Goal: Check status: Check status

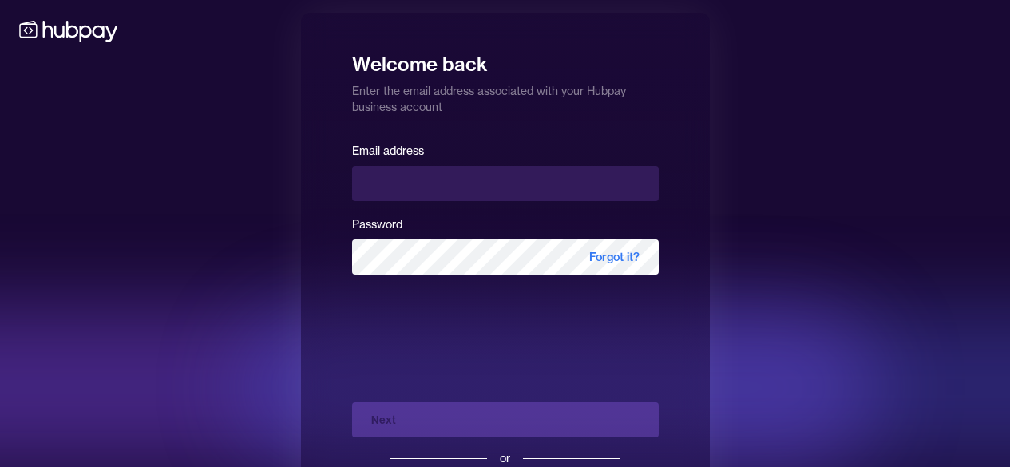
click at [464, 185] on input "email" at bounding box center [505, 183] width 306 height 35
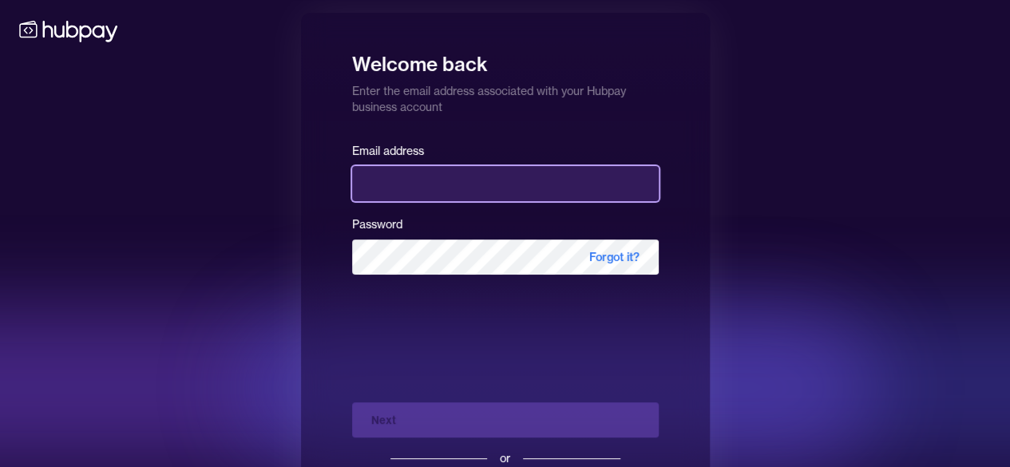
type input "**********"
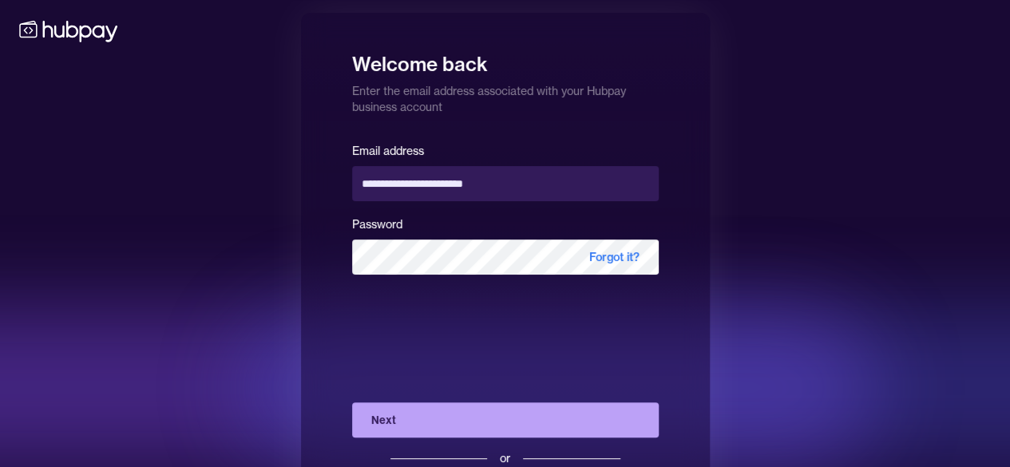
scroll to position [85, 0]
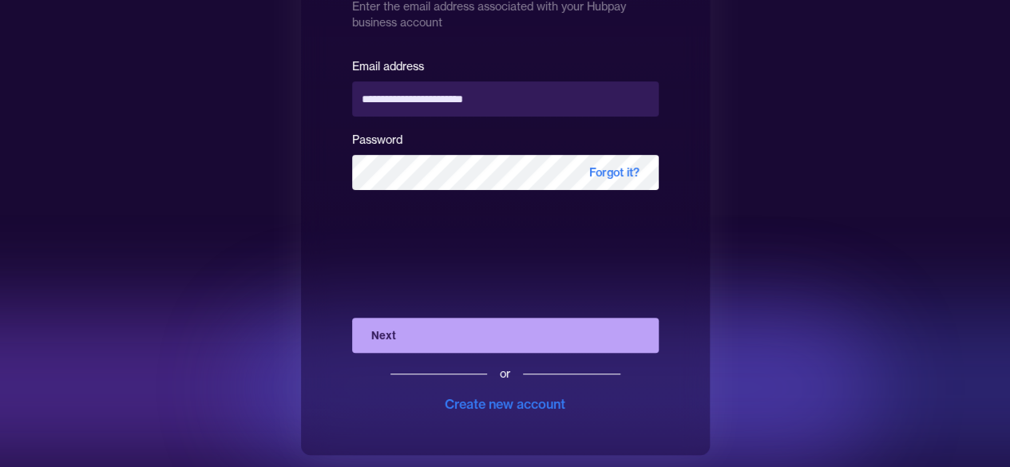
click at [385, 322] on button "Next" at bounding box center [505, 335] width 306 height 35
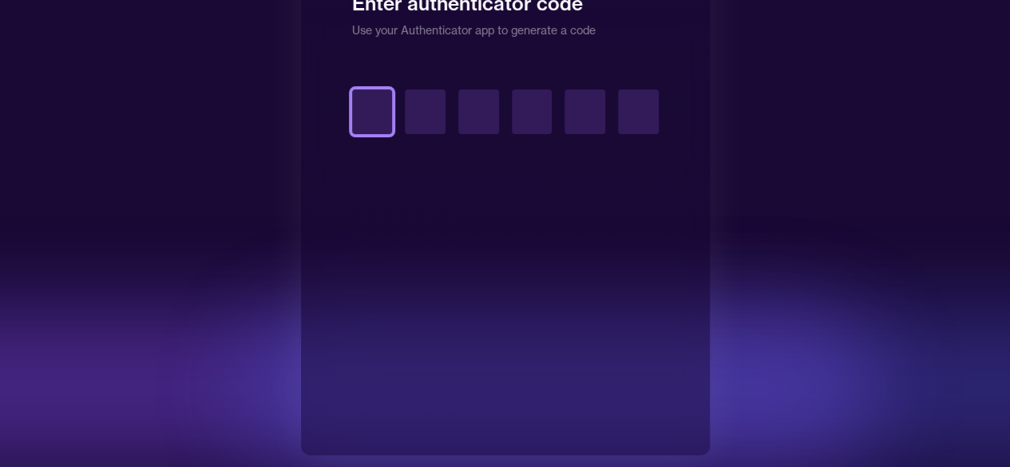
type input "*"
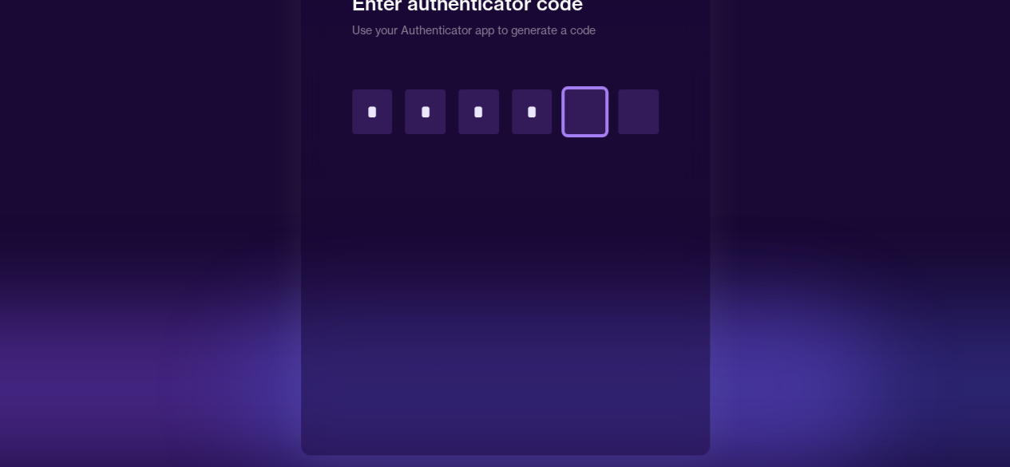
type input "*"
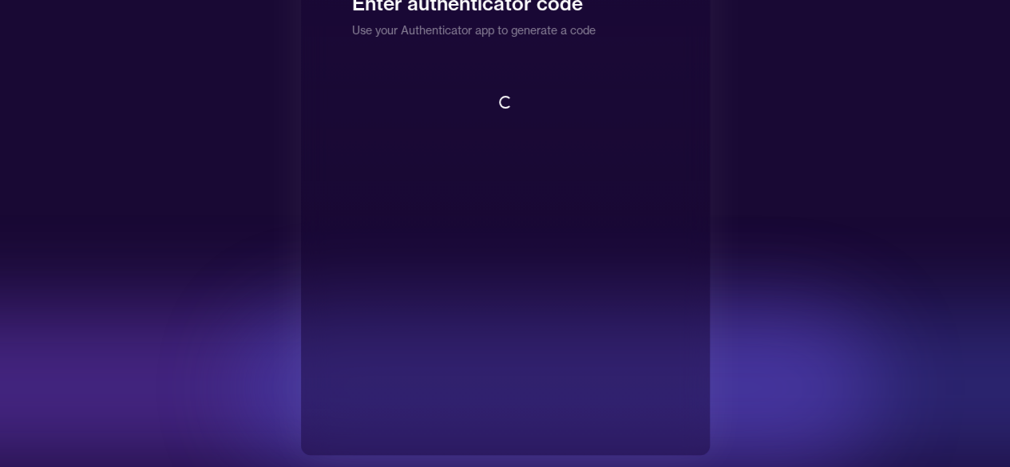
scroll to position [2, 0]
click at [0, 422] on div at bounding box center [319, 387] width 1117 height 160
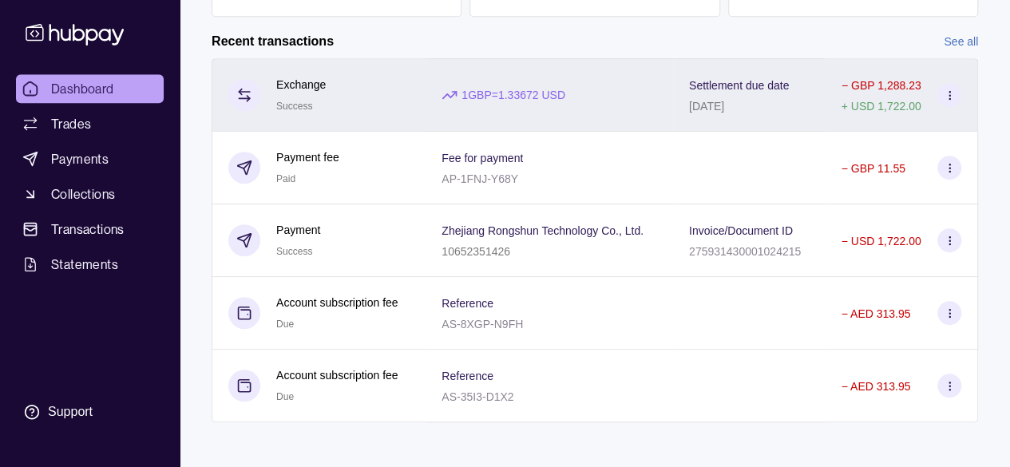
scroll to position [380, 0]
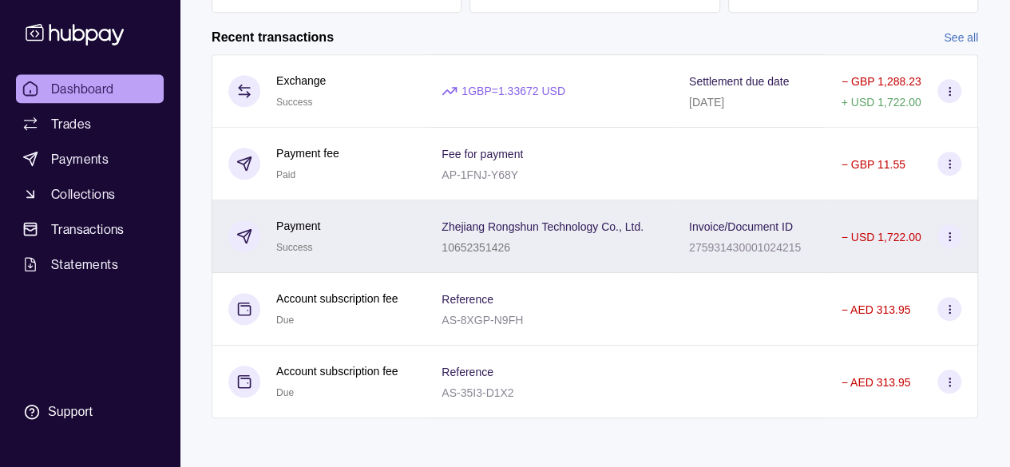
click at [705, 241] on p "275931430001024215" at bounding box center [745, 247] width 112 height 13
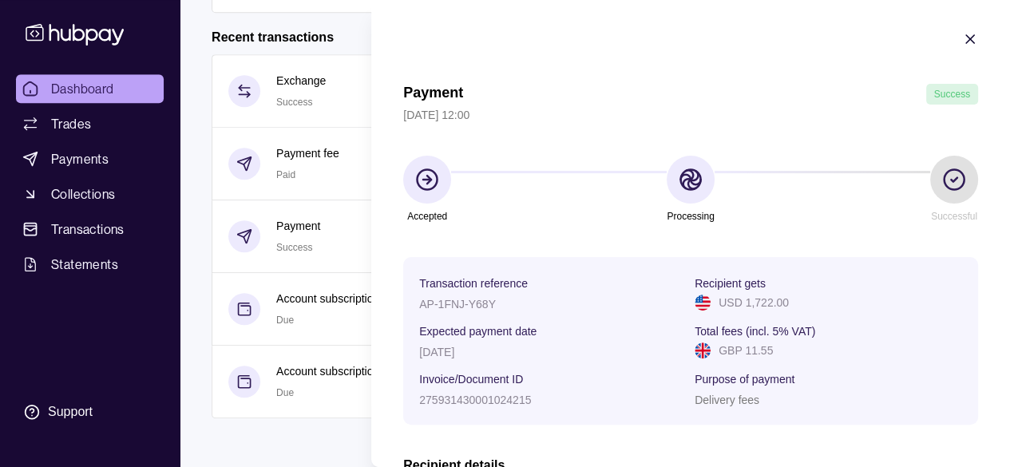
scroll to position [0, 0]
click at [930, 192] on section at bounding box center [954, 180] width 48 height 48
click at [693, 197] on section at bounding box center [690, 180] width 48 height 48
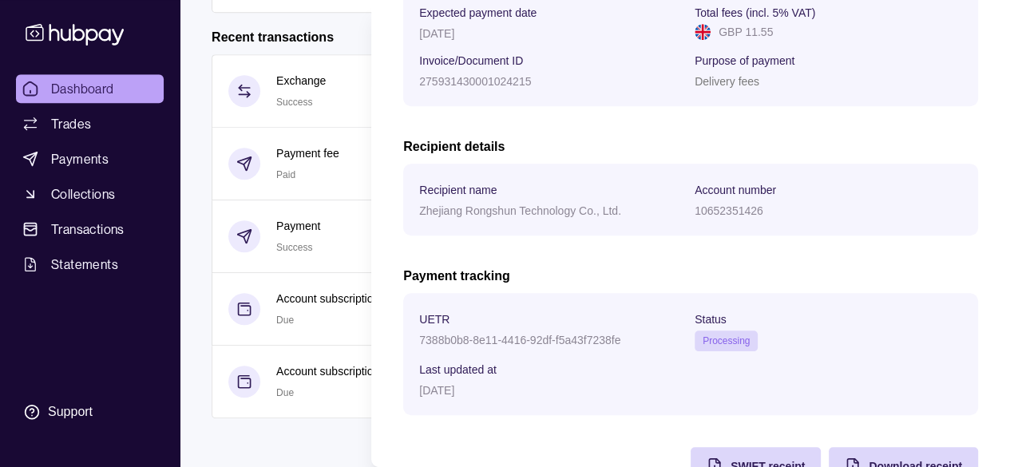
scroll to position [367, 0]
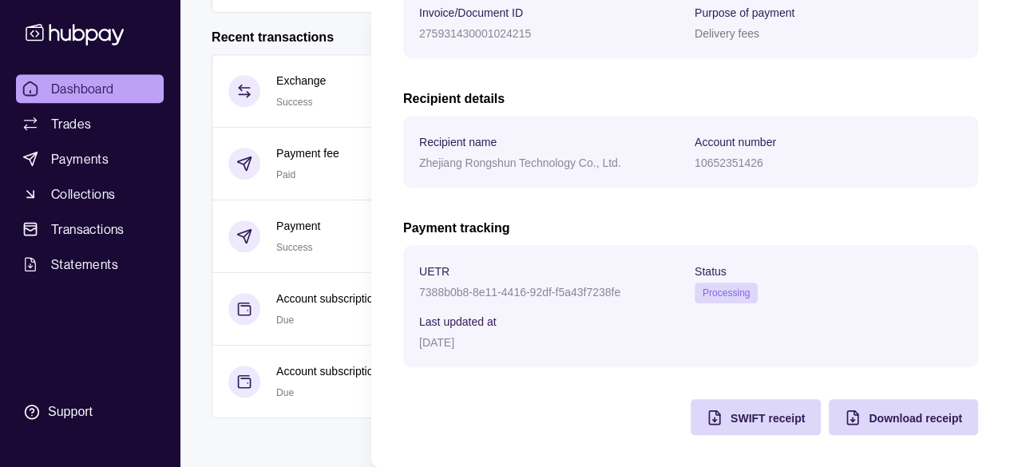
click at [203, 362] on html "Dashboard Trades Payments Collections Transactions Statements Support F Hello, …" at bounding box center [505, 44] width 1010 height 849
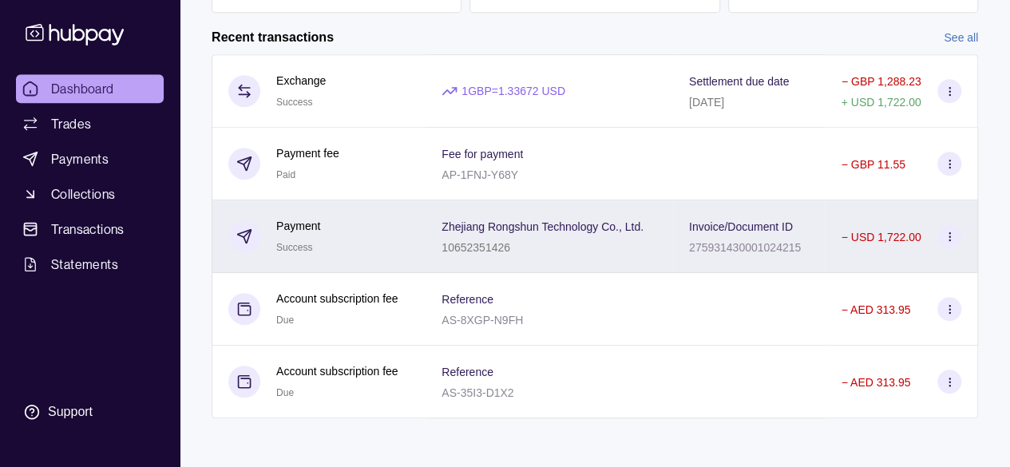
click at [704, 220] on p "Invoice/Document ID" at bounding box center [741, 226] width 104 height 13
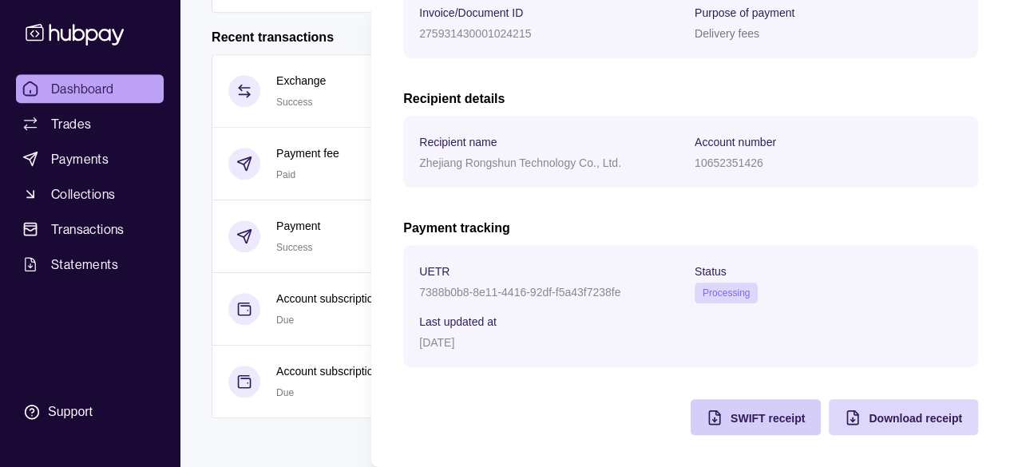
click at [776, 426] on div "SWIFT receipt" at bounding box center [767, 417] width 74 height 19
click at [887, 403] on div "Download receipt" at bounding box center [890, 417] width 141 height 36
click at [875, 433] on div "Download receipt" at bounding box center [890, 417] width 141 height 36
click at [737, 435] on section "Payment Success [DATE] 12:00 Accepted Processing Successful Transaction referen…" at bounding box center [690, 50] width 638 height 834
click at [731, 421] on span "SWIFT receipt" at bounding box center [767, 418] width 74 height 13
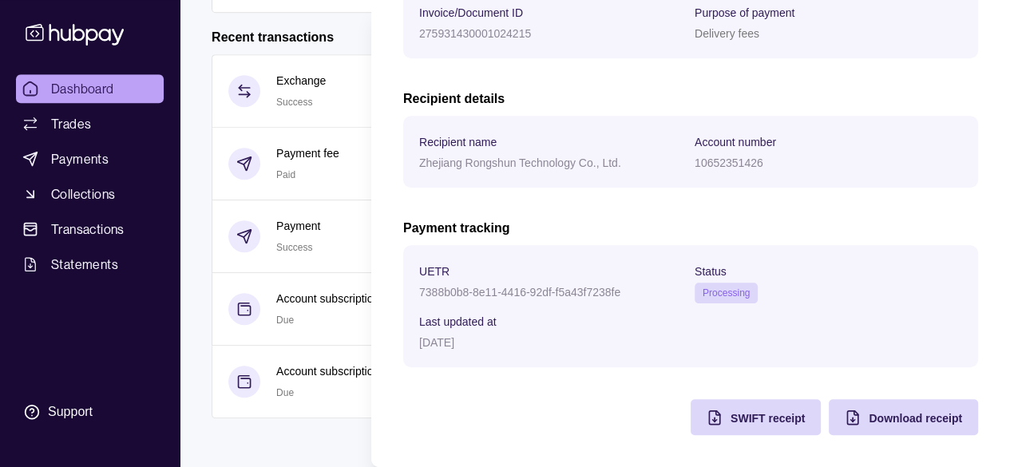
click at [490, 290] on p "7388b0b8-8e11-4416-92df-f5a43f7238fe" at bounding box center [519, 292] width 201 height 13
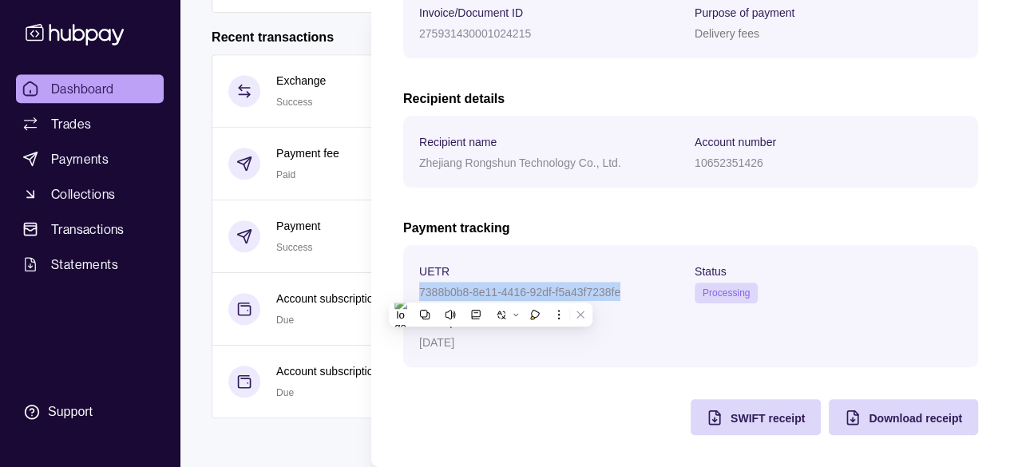
click at [490, 290] on p "7388b0b8-8e11-4416-92df-f5a43f7238fe" at bounding box center [519, 292] width 201 height 13
copy p "7388b0b8-8e11-4416-92df-f5a43f7238fe"
drag, startPoint x: 404, startPoint y: 281, endPoint x: 491, endPoint y: 272, distance: 87.4
click at [491, 272] on section "UETR 7388b0b8-8e11-4416-92df-f5a43f7238fe Status Processing Last updated at [DA…" at bounding box center [690, 306] width 575 height 122
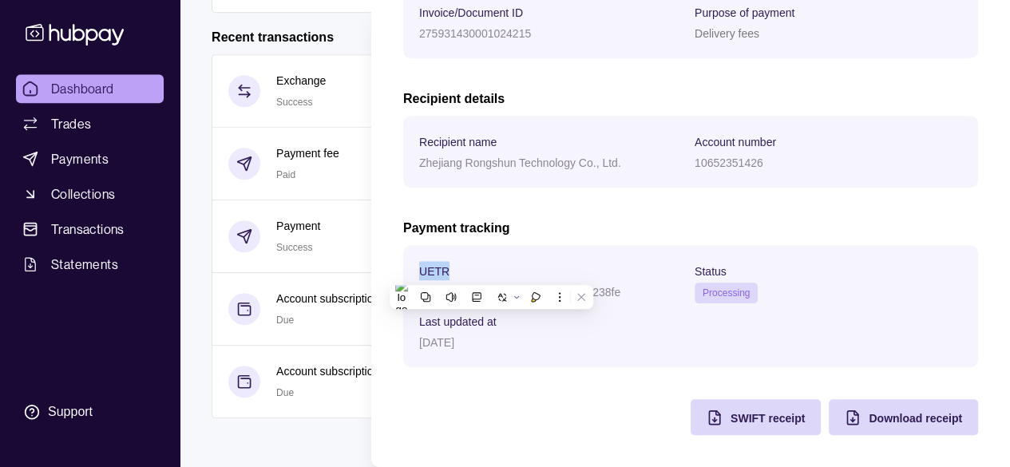
copy p "UETR"
click at [651, 321] on section "Last updated at" at bounding box center [552, 320] width 267 height 19
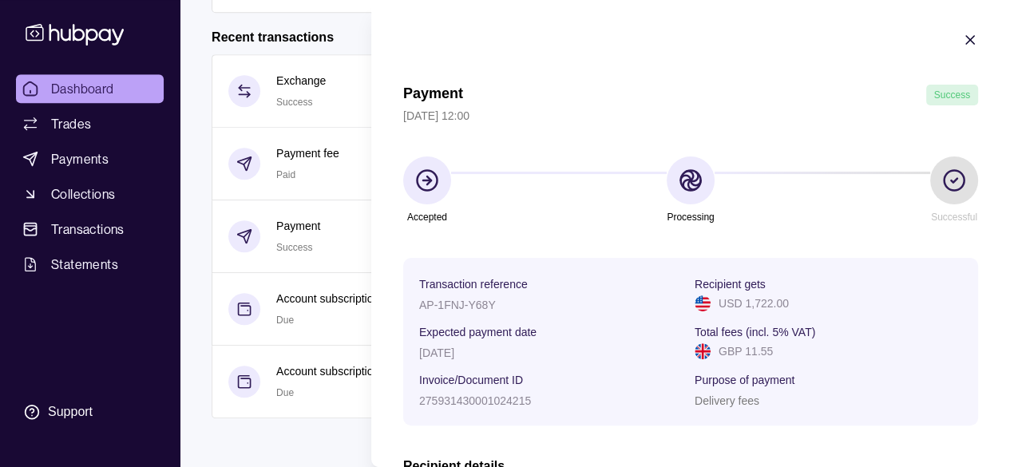
drag, startPoint x: 902, startPoint y: 189, endPoint x: 939, endPoint y: 111, distance: 86.7
click at [903, 189] on section "Accepted Processing Successful" at bounding box center [690, 190] width 575 height 69
click at [962, 38] on icon "button" at bounding box center [970, 40] width 16 height 16
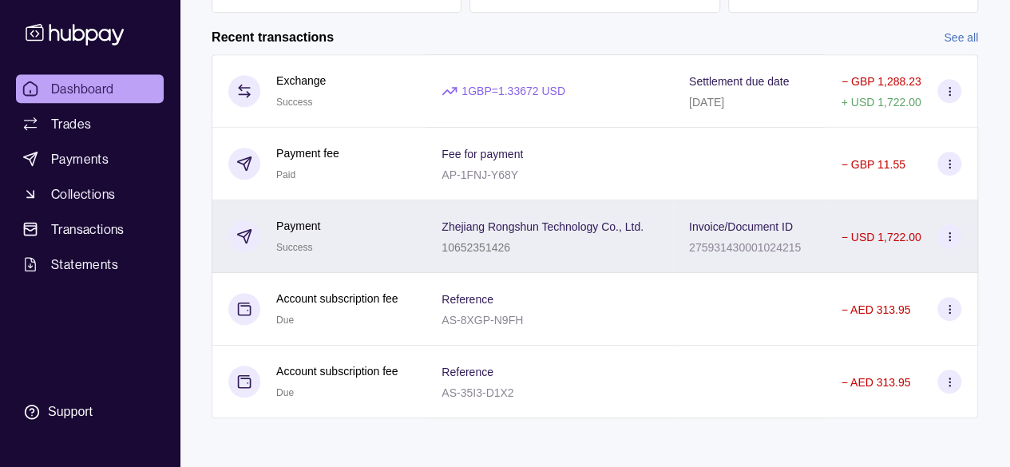
click at [708, 247] on p "275931430001024215" at bounding box center [745, 247] width 112 height 13
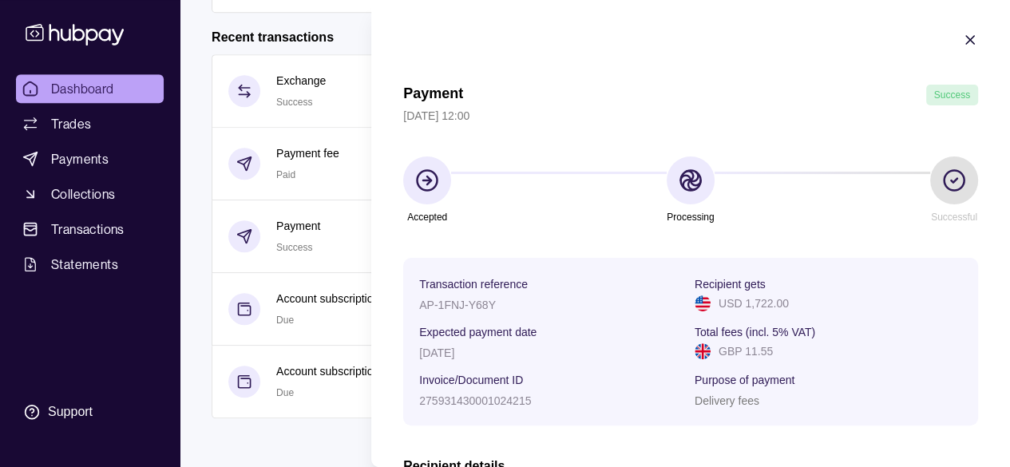
click at [962, 41] on icon "button" at bounding box center [970, 40] width 16 height 16
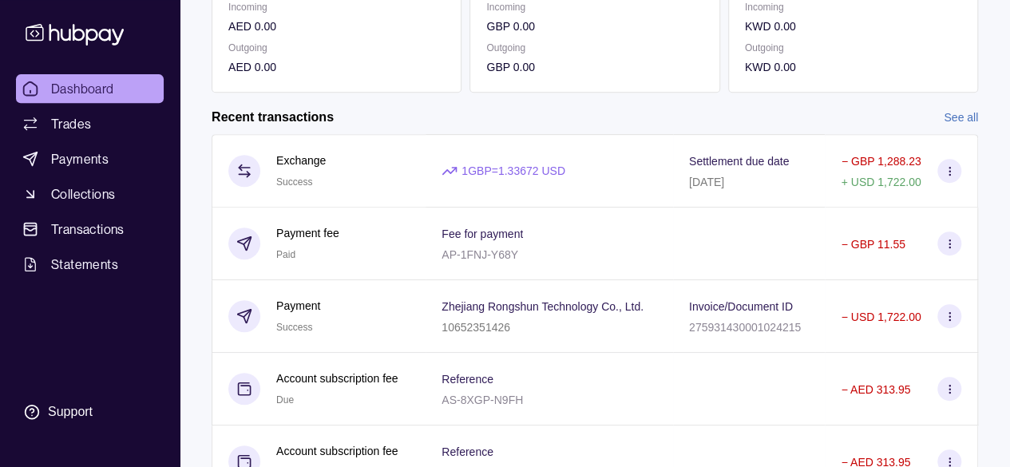
scroll to position [220, 0]
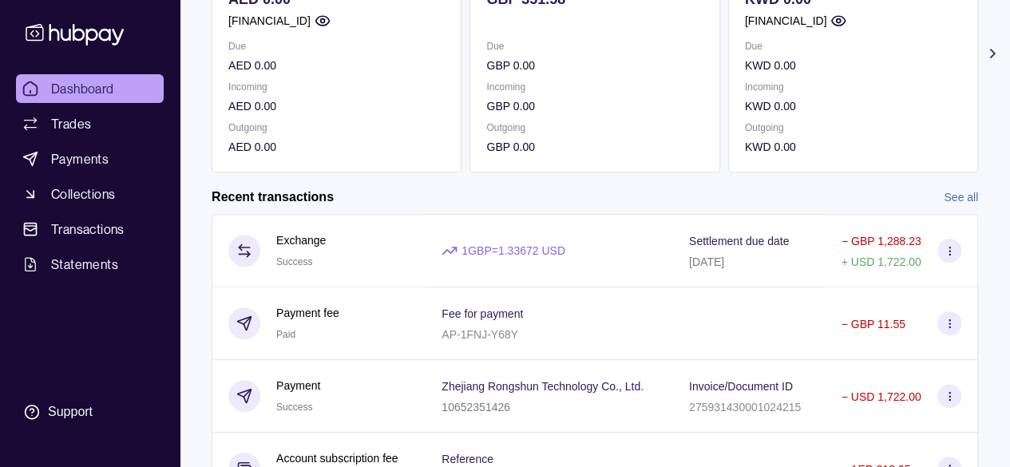
click at [947, 202] on link "See all" at bounding box center [960, 197] width 34 height 18
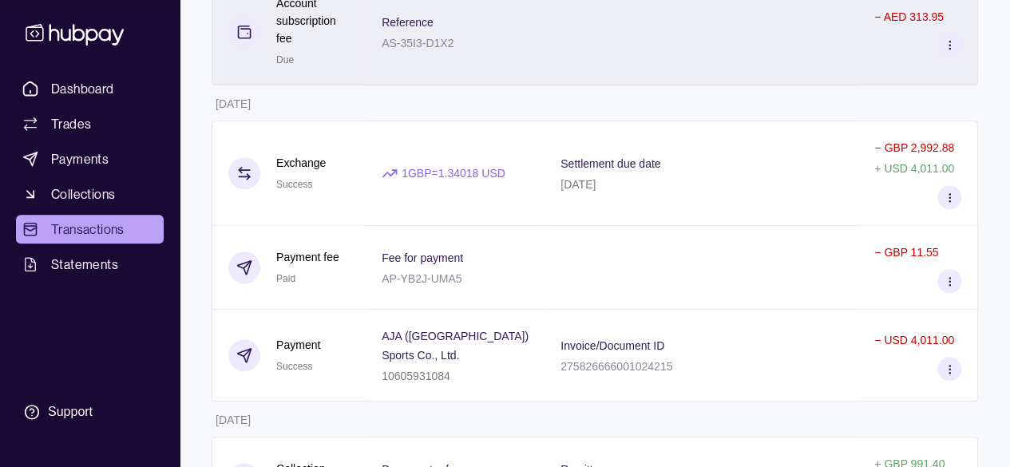
scroll to position [718, 0]
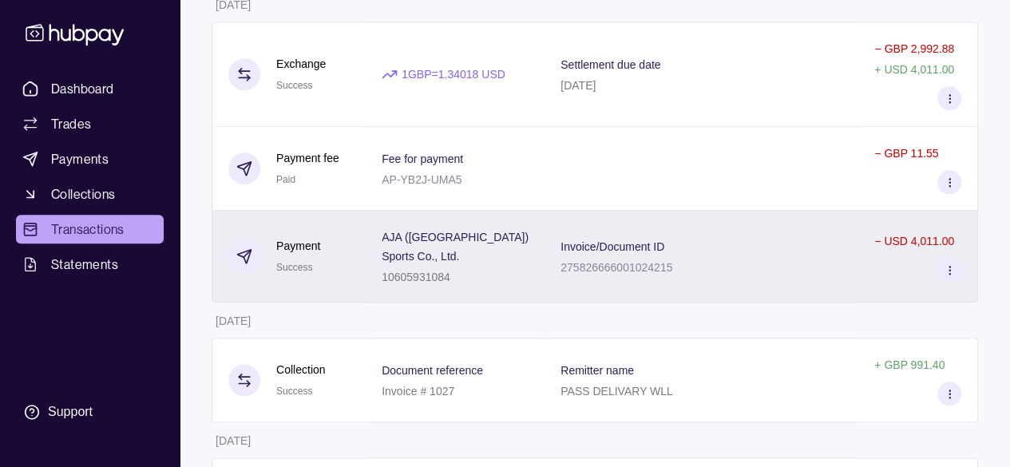
click at [621, 240] on p "Invoice/Document ID" at bounding box center [612, 246] width 104 height 13
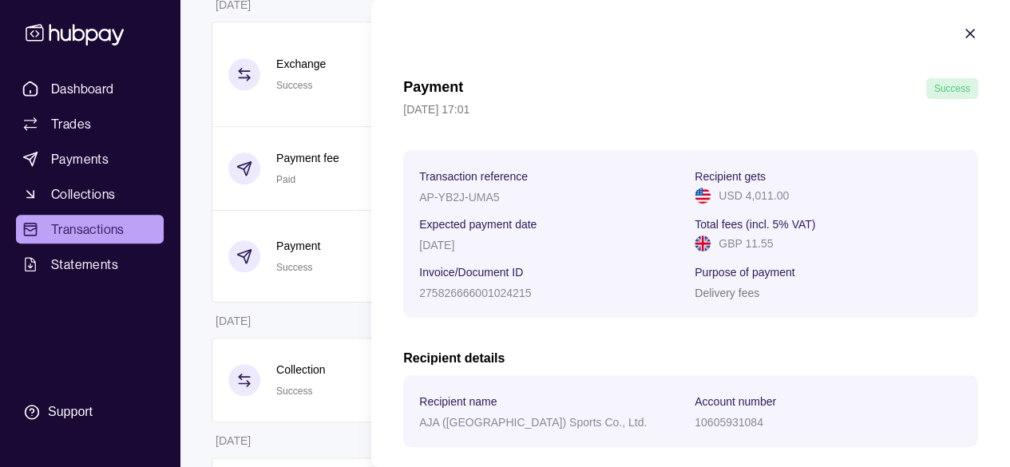
scroll to position [0, 0]
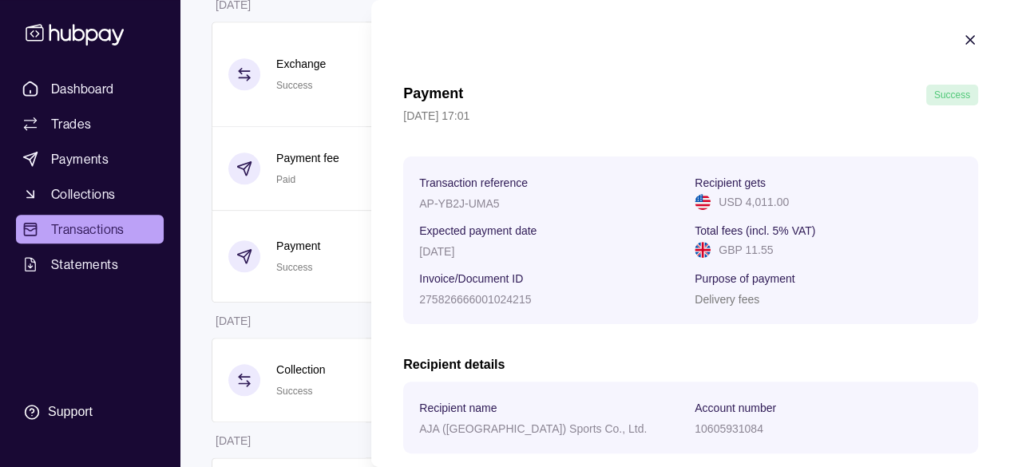
click at [966, 38] on section "Payment Success [DATE] 17:01 Transaction reference AP-YB2J-UMA5 Recipient gets …" at bounding box center [690, 276] width 638 height 553
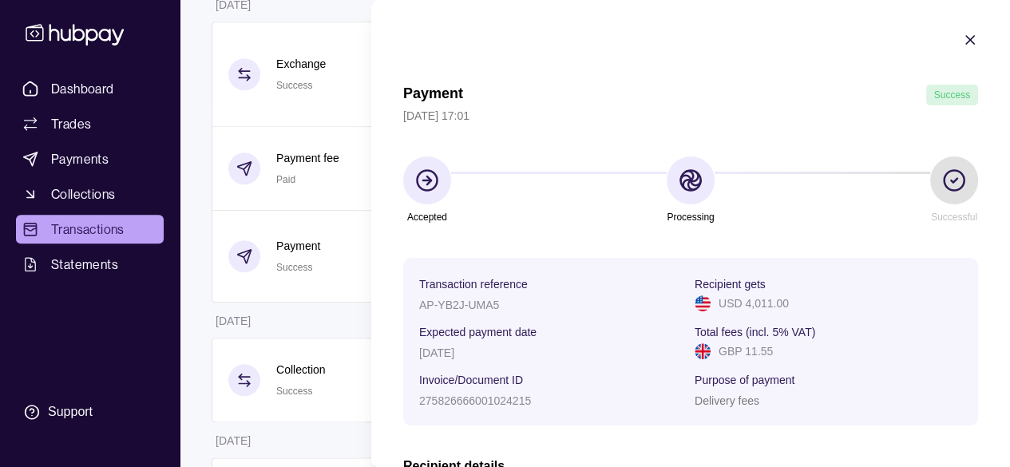
click at [684, 189] on icon at bounding box center [691, 181] width 26 height 26
drag, startPoint x: 661, startPoint y: 202, endPoint x: 710, endPoint y: 224, distance: 54.3
click at [710, 224] on section "Accepted Processing Successful" at bounding box center [690, 190] width 575 height 69
click at [728, 221] on section "Accepted Processing Successful" at bounding box center [690, 190] width 575 height 69
